Goal: Task Accomplishment & Management: Use online tool/utility

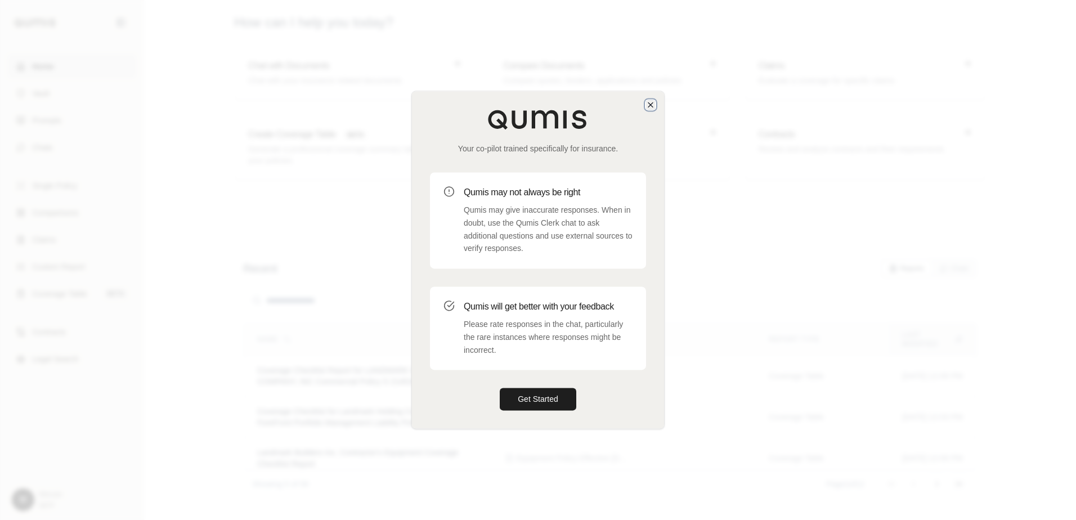
click at [650, 103] on icon "button" at bounding box center [650, 104] width 9 height 9
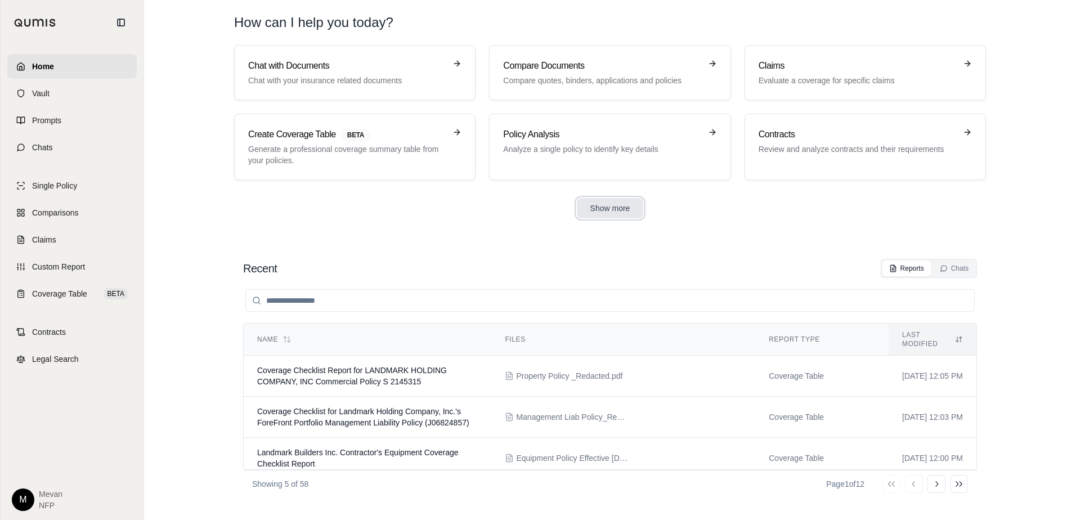
click at [598, 209] on button "Show more" at bounding box center [610, 208] width 67 height 20
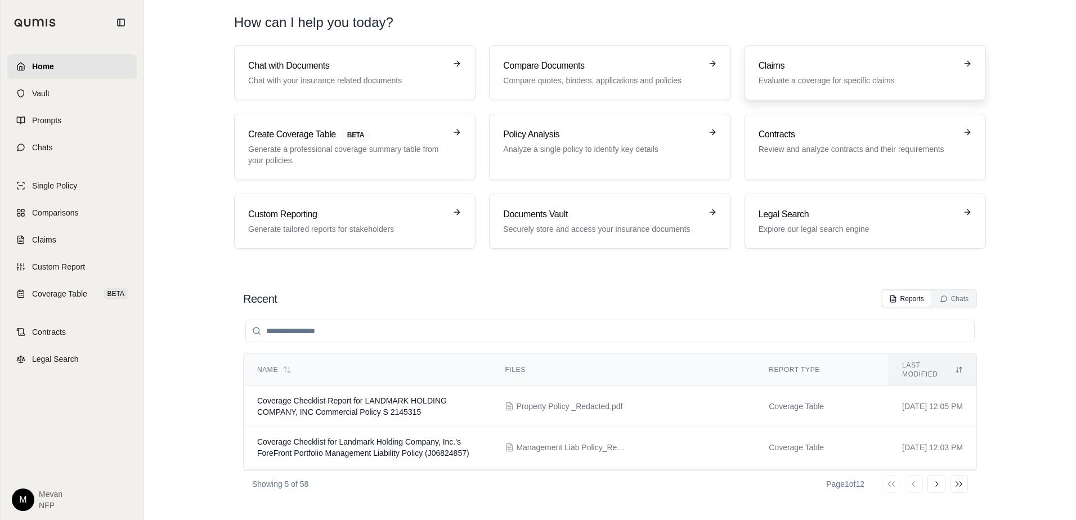
click at [807, 90] on link "Claims Evaluate a coverage for specific claims" at bounding box center [864, 72] width 241 height 55
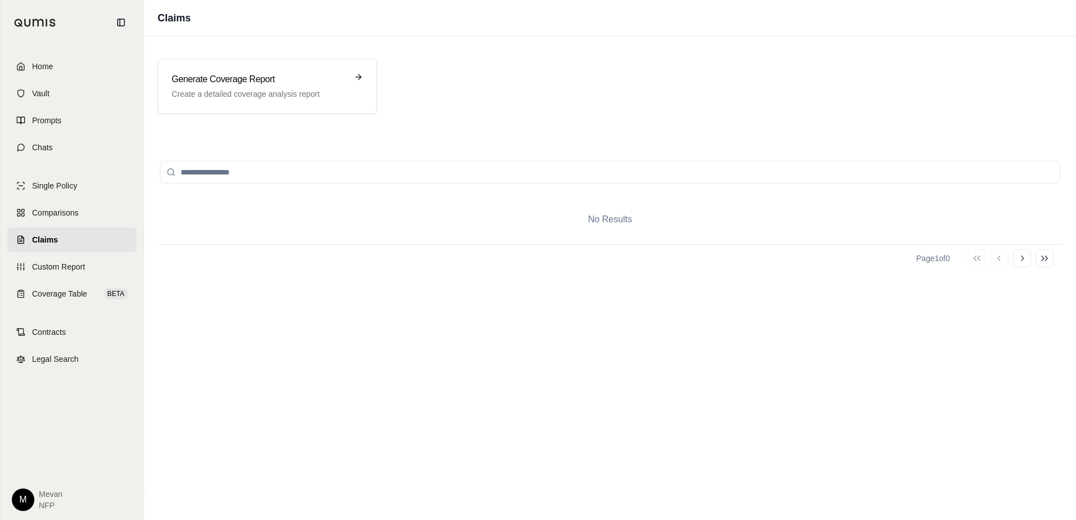
click at [74, 239] on link "Claims" at bounding box center [71, 239] width 129 height 25
click at [80, 273] on link "Custom Report" at bounding box center [71, 266] width 129 height 25
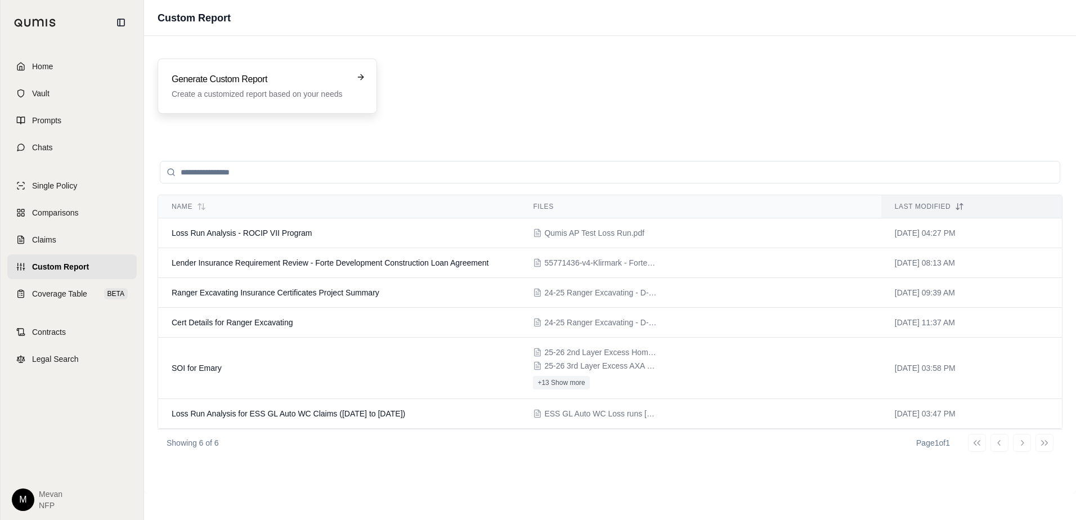
click at [232, 78] on h3 "Generate Custom Report" at bounding box center [260, 80] width 176 height 14
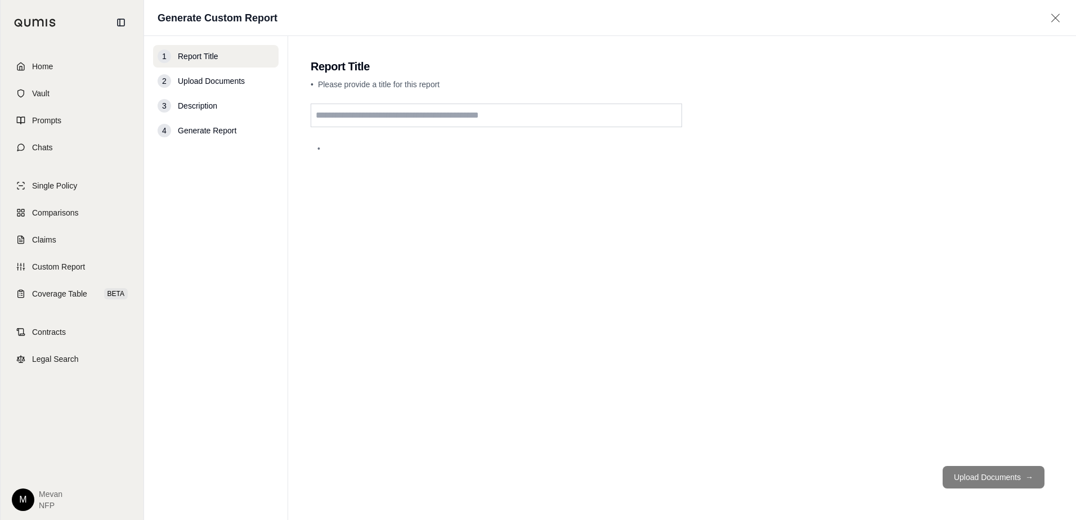
click at [376, 119] on input "text" at bounding box center [496, 116] width 371 height 24
type input "**********"
click at [999, 468] on button "Upload Documents →" at bounding box center [994, 477] width 102 height 23
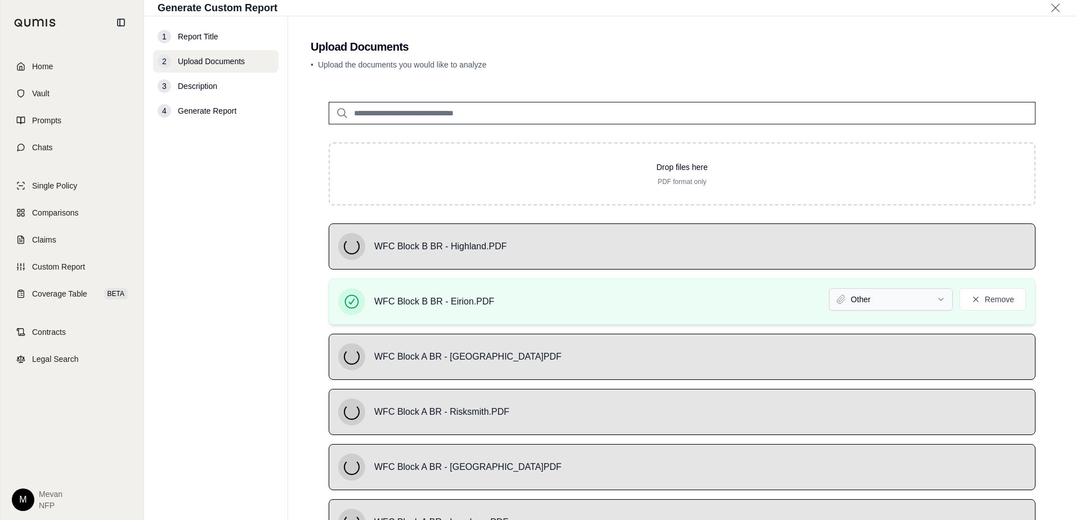
click at [937, 291] on html "Home Vault Prompts Chats Single Policy Comparisons Claims Custom Report Coverag…" at bounding box center [538, 260] width 1076 height 520
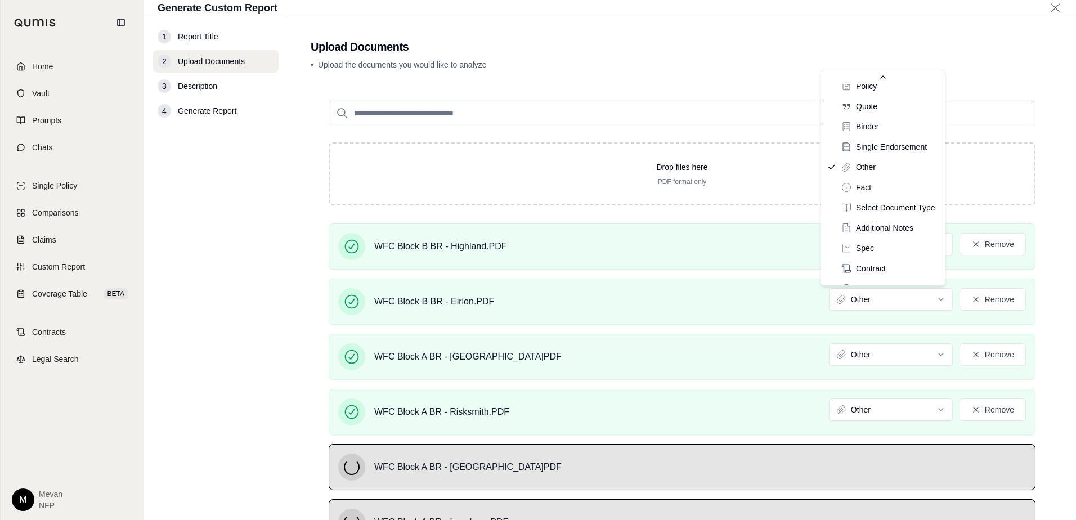
scroll to position [46, 0]
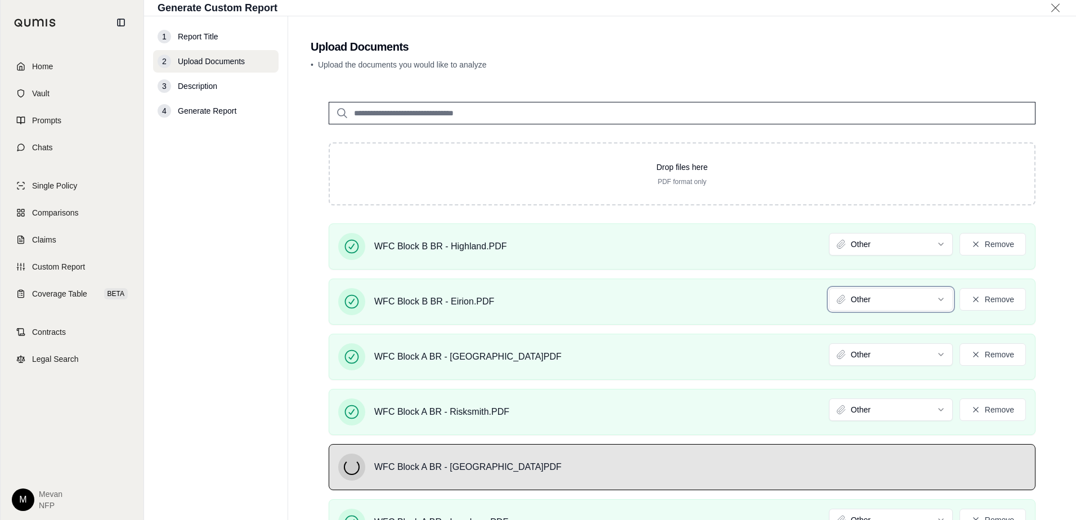
click at [1049, 97] on html "Home Vault Prompts Chats Single Policy Comparisons Claims Custom Report Coverag…" at bounding box center [538, 260] width 1076 height 520
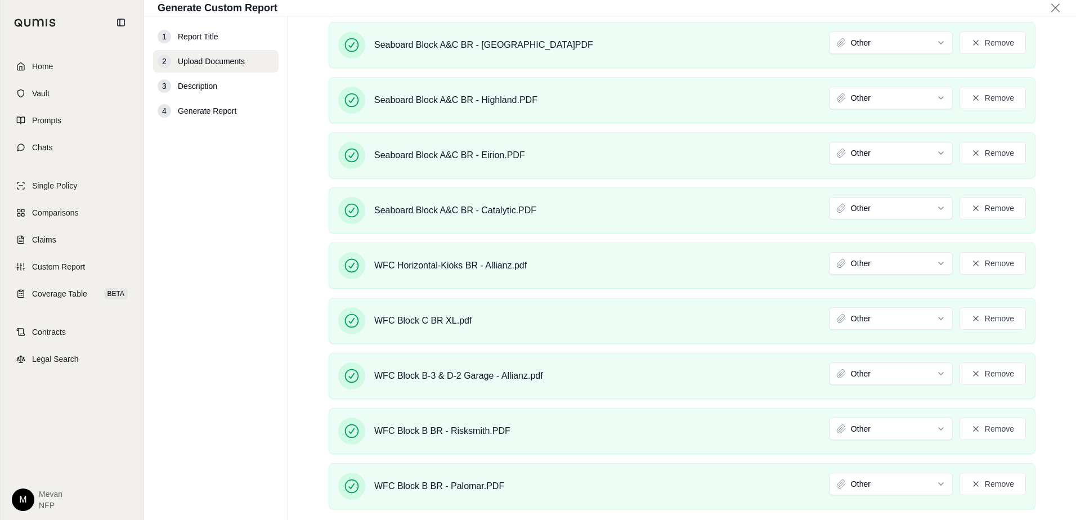
scroll to position [1035, 0]
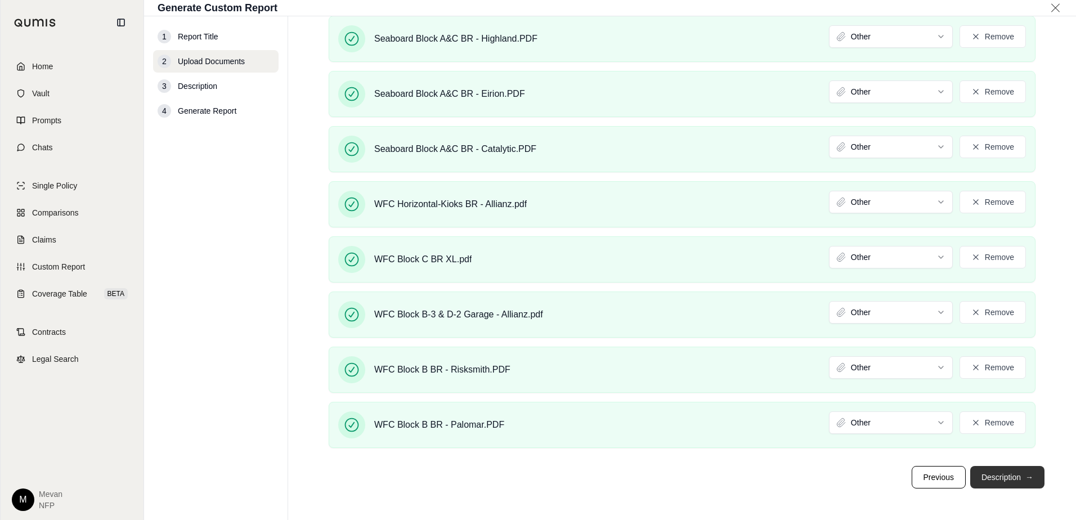
click at [1025, 474] on span "→" at bounding box center [1029, 477] width 8 height 11
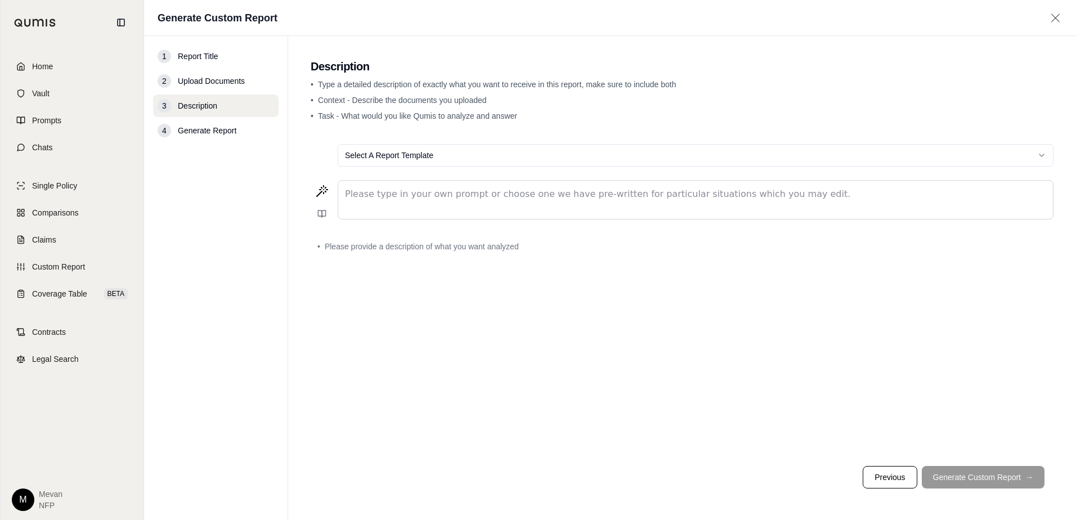
scroll to position [0, 0]
click at [587, 195] on p "editable markdown" at bounding box center [695, 194] width 701 height 14
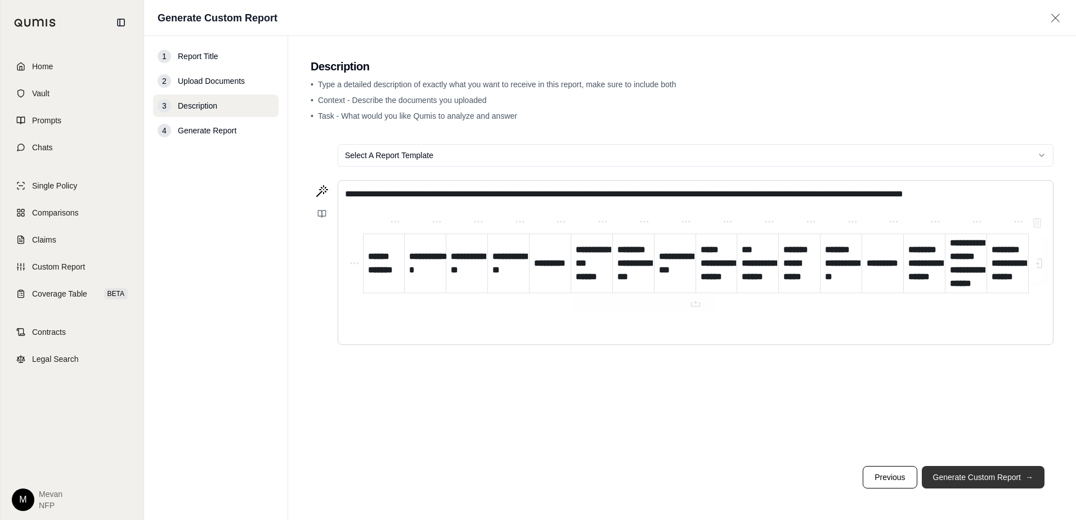
click at [1019, 474] on button "Generate Custom Report →" at bounding box center [983, 477] width 123 height 23
